Goal: Task Accomplishment & Management: Use online tool/utility

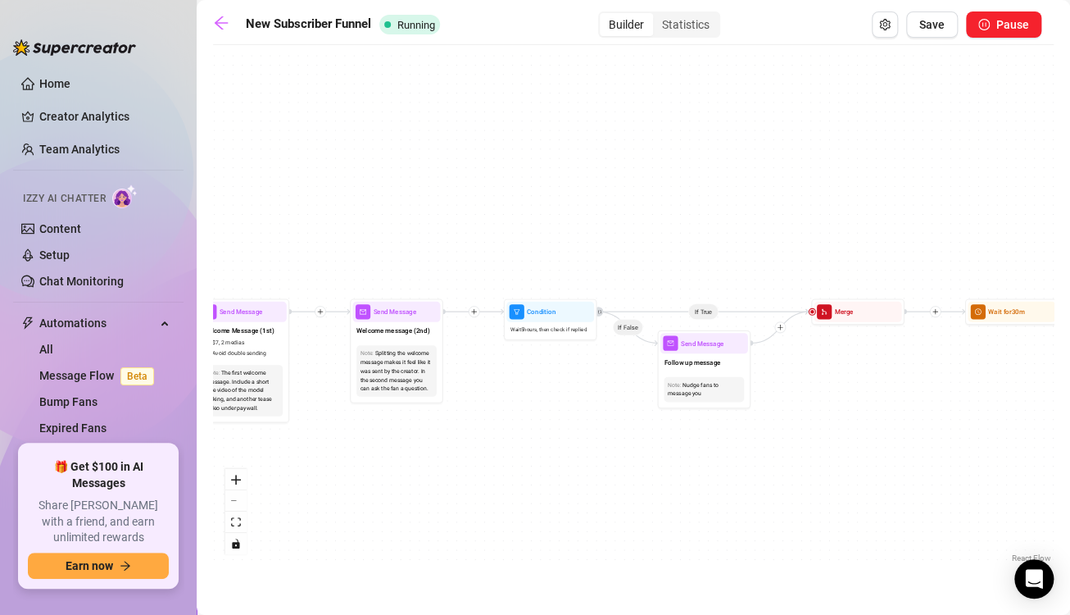
drag, startPoint x: 485, startPoint y: 255, endPoint x: 612, endPoint y: 207, distance: 135.6
click at [612, 207] on div "If True If True If True If False If False If False Wait for 30m Merge Merge Mer…" at bounding box center [633, 309] width 841 height 513
click at [52, 85] on link "Home" at bounding box center [54, 83] width 31 height 13
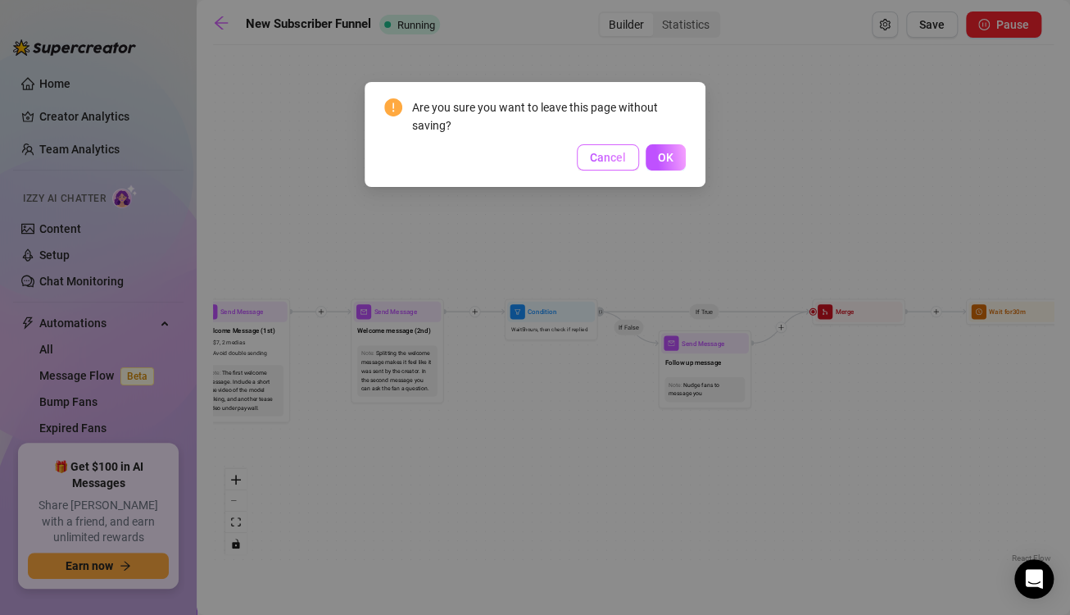
click at [629, 161] on button "Cancel" at bounding box center [608, 157] width 62 height 26
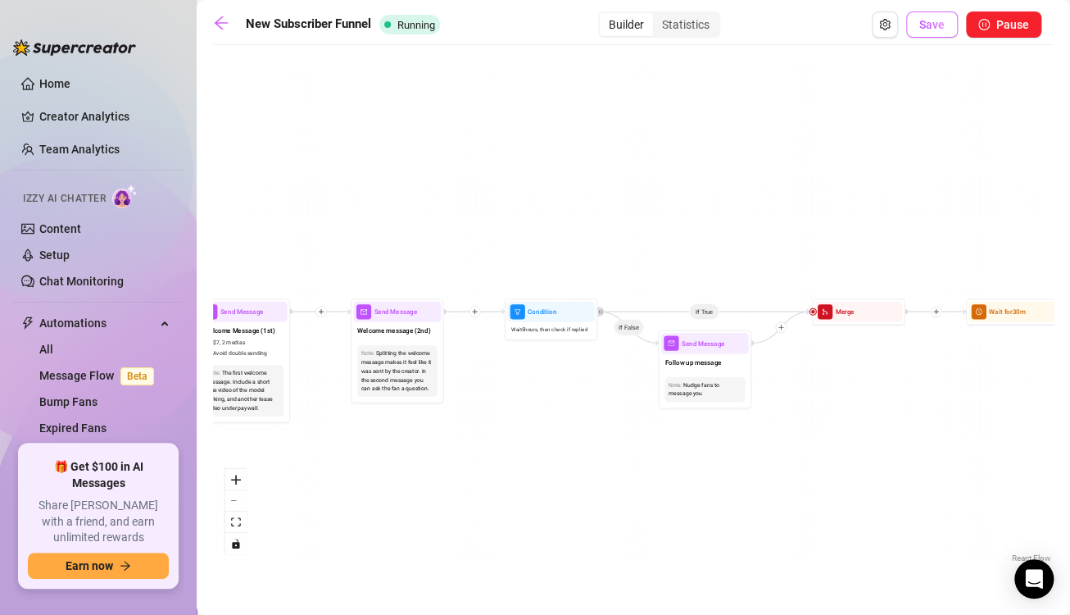
click at [929, 30] on span "Save" at bounding box center [931, 24] width 25 height 13
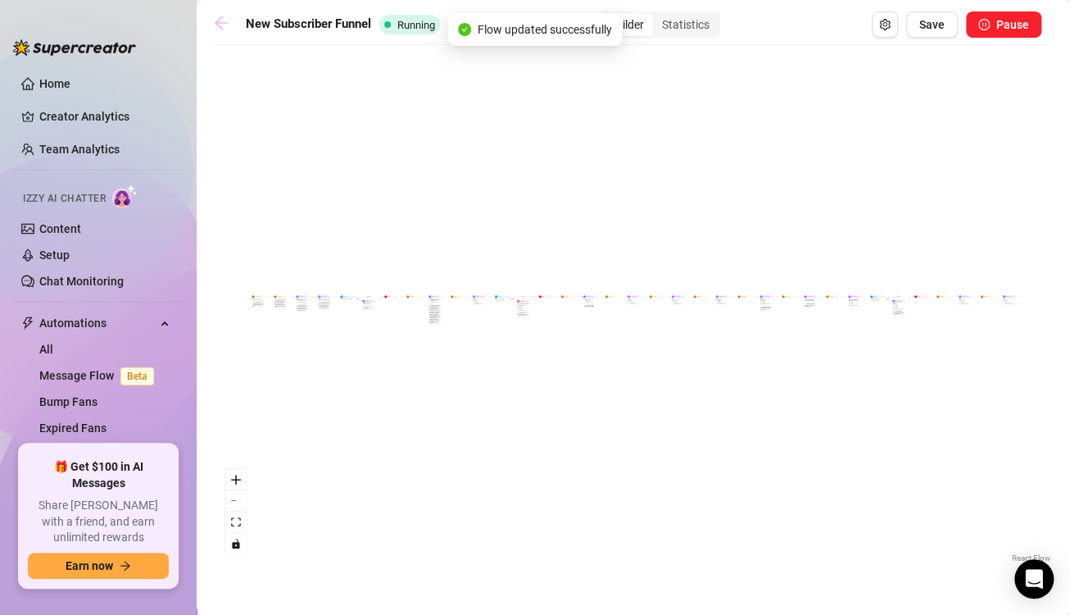
click at [222, 27] on icon "arrow-left" at bounding box center [221, 23] width 16 height 16
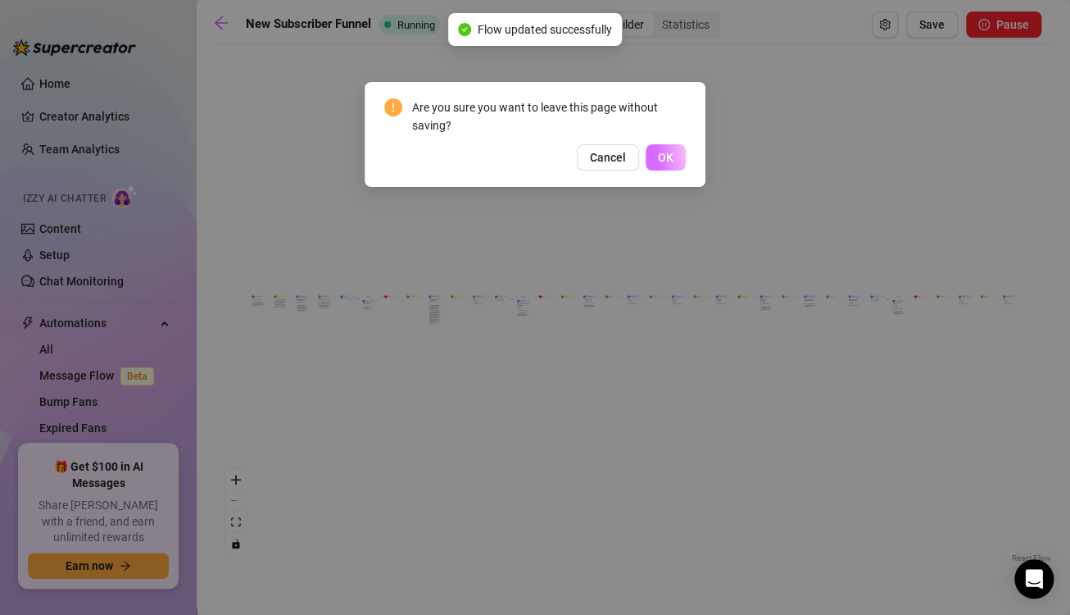
click at [675, 161] on button "OK" at bounding box center [666, 157] width 40 height 26
